Goal: Understand process/instructions: Learn how to perform a task or action

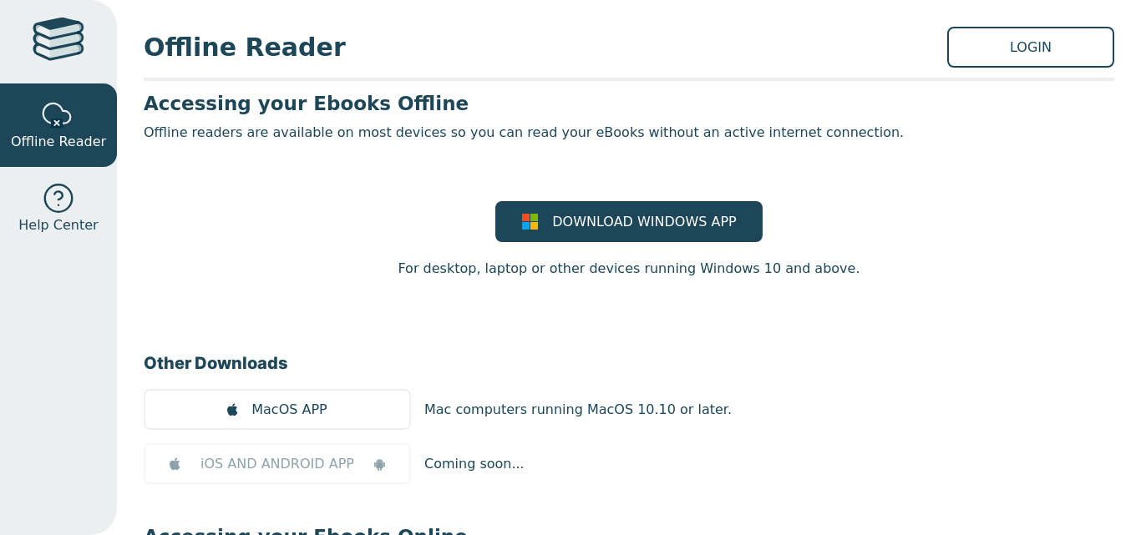
click at [61, 46] on div at bounding box center [59, 42] width 52 height 48
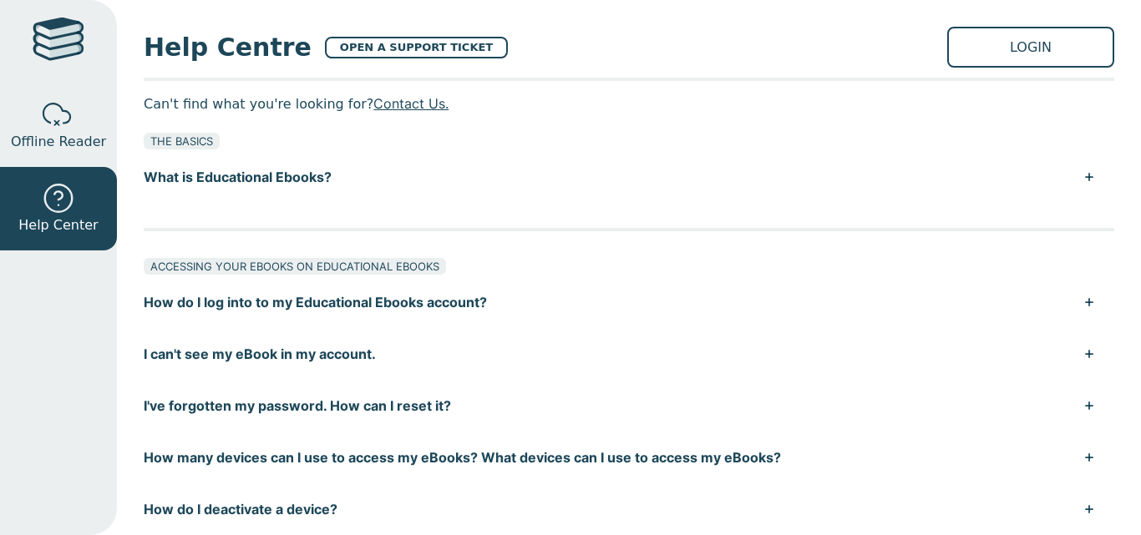
click at [678, 242] on div "ACCESSING YOUR EBOOKS ON EDUCATIONAL EBOOKS How do I log into to my Educational…" at bounding box center [629, 395] width 971 height 309
click at [68, 46] on div at bounding box center [59, 42] width 52 height 48
click at [73, 146] on span "Offline Reader" at bounding box center [58, 142] width 95 height 20
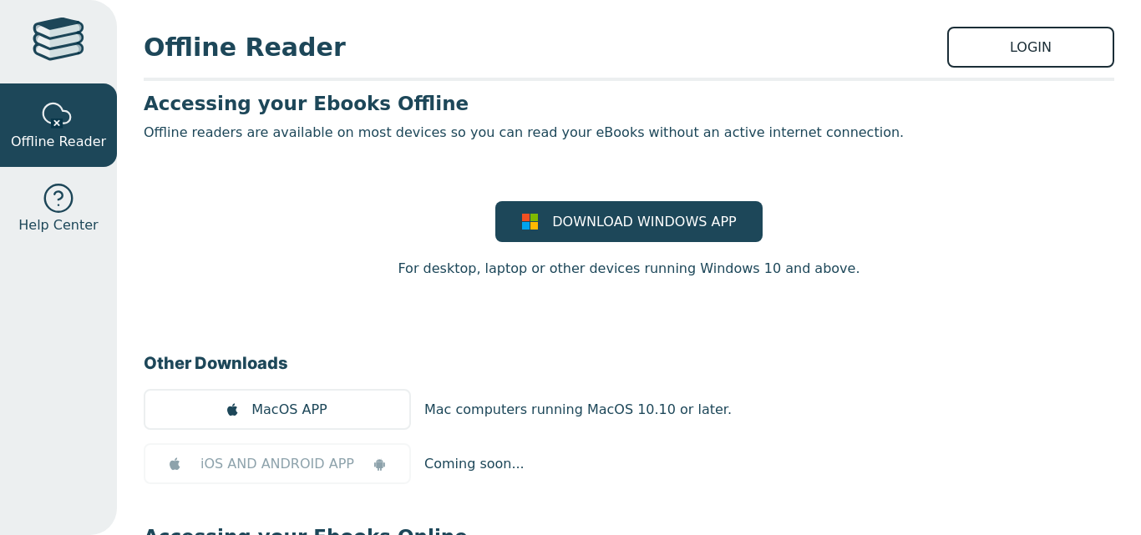
click at [1053, 56] on link "LOGIN" at bounding box center [1030, 47] width 167 height 41
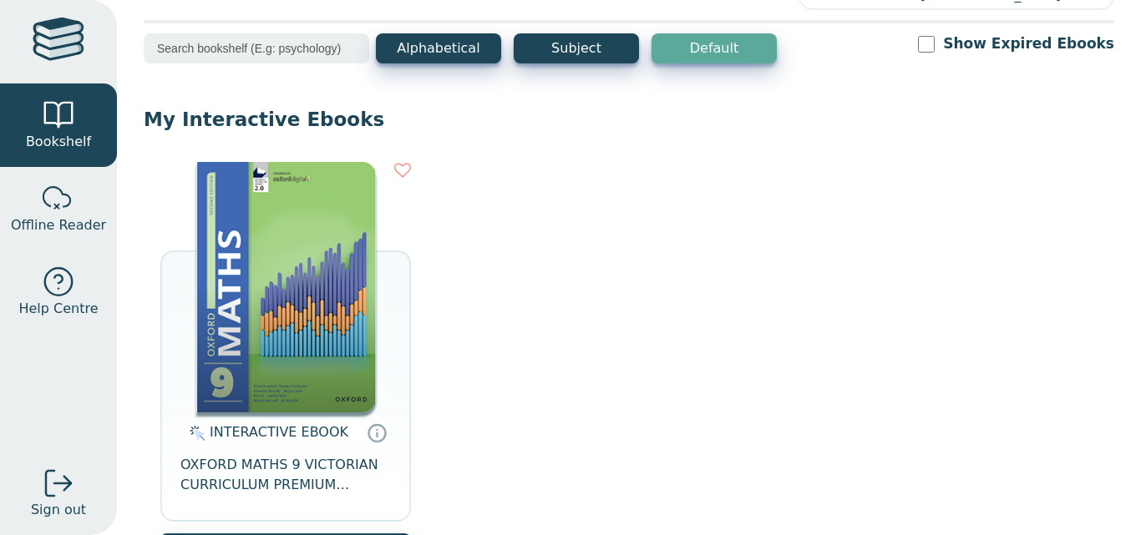
scroll to position [85, 0]
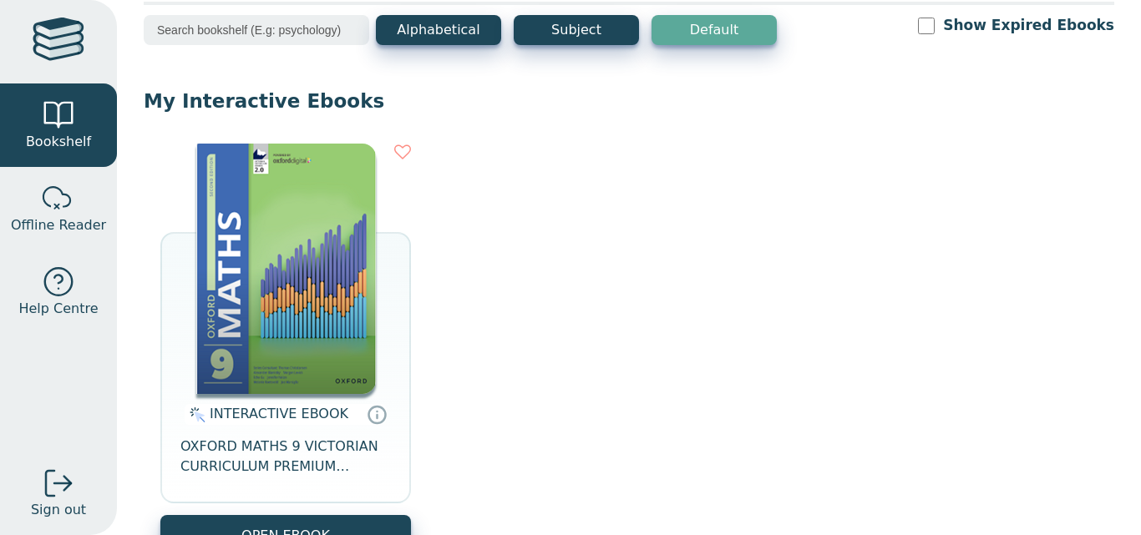
click at [286, 348] on img at bounding box center [286, 269] width 180 height 251
